Goal: Download file/media

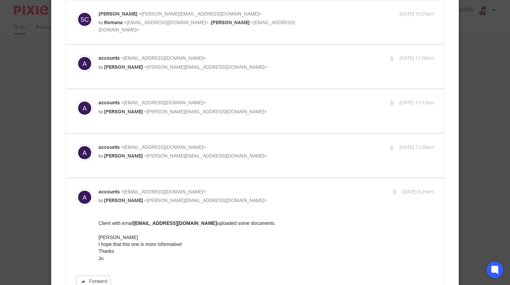
scroll to position [138, 0]
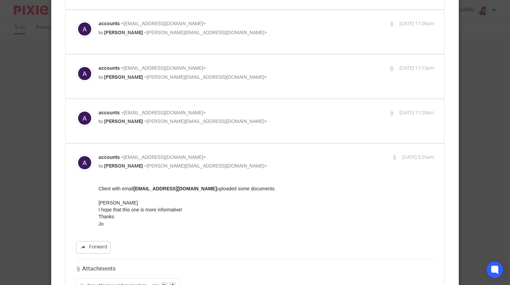
click at [171, 283] on icon at bounding box center [172, 285] width 2 height 5
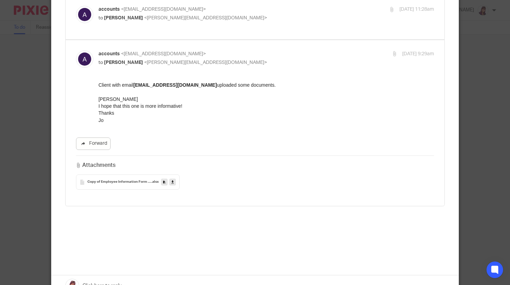
scroll to position [258, 0]
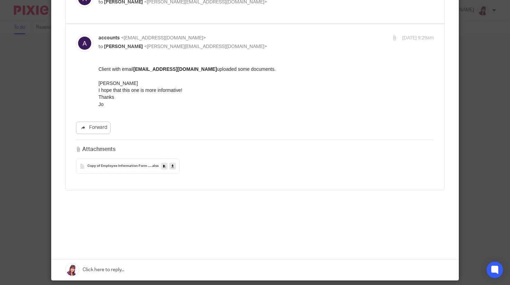
click at [111, 259] on link at bounding box center [254, 269] width 407 height 21
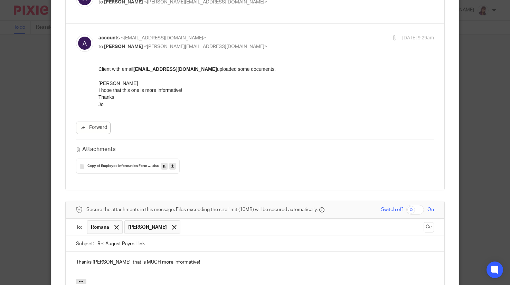
scroll to position [327, 0]
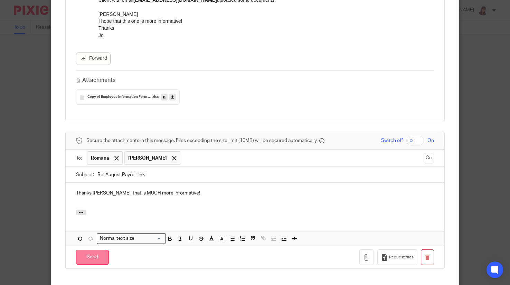
click at [83, 250] on input "Send" at bounding box center [92, 257] width 33 height 15
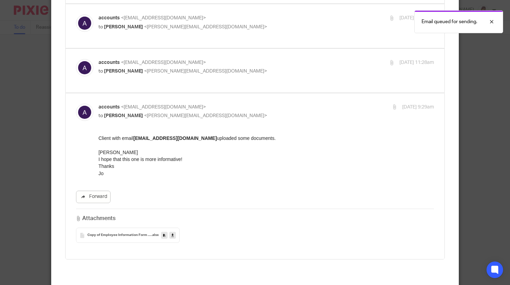
scroll to position [154, 0]
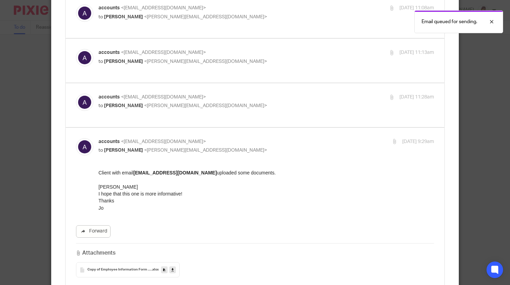
click at [183, 50] on span "<[EMAIL_ADDRESS][DOMAIN_NAME]>" at bounding box center [163, 52] width 85 height 5
checkbox input "true"
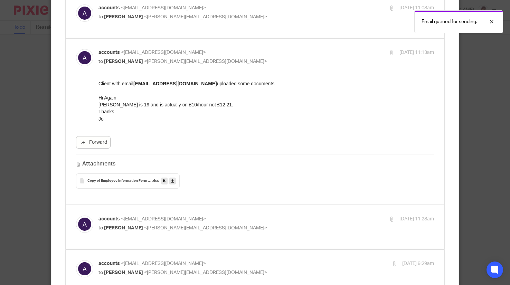
scroll to position [0, 0]
click at [167, 22] on label at bounding box center [255, 16] width 379 height 44
click at [76, 4] on input "checkbox" at bounding box center [76, 4] width 0 height 0
checkbox input "true"
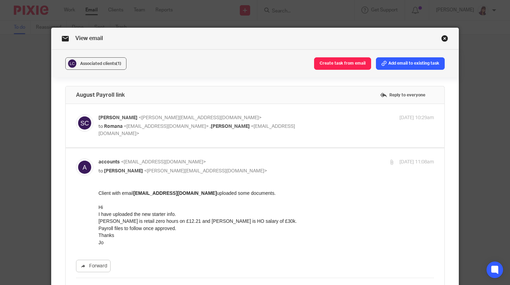
click at [443, 40] on link "Close this dialog window" at bounding box center [444, 39] width 7 height 9
